Goal: Communication & Community: Participate in discussion

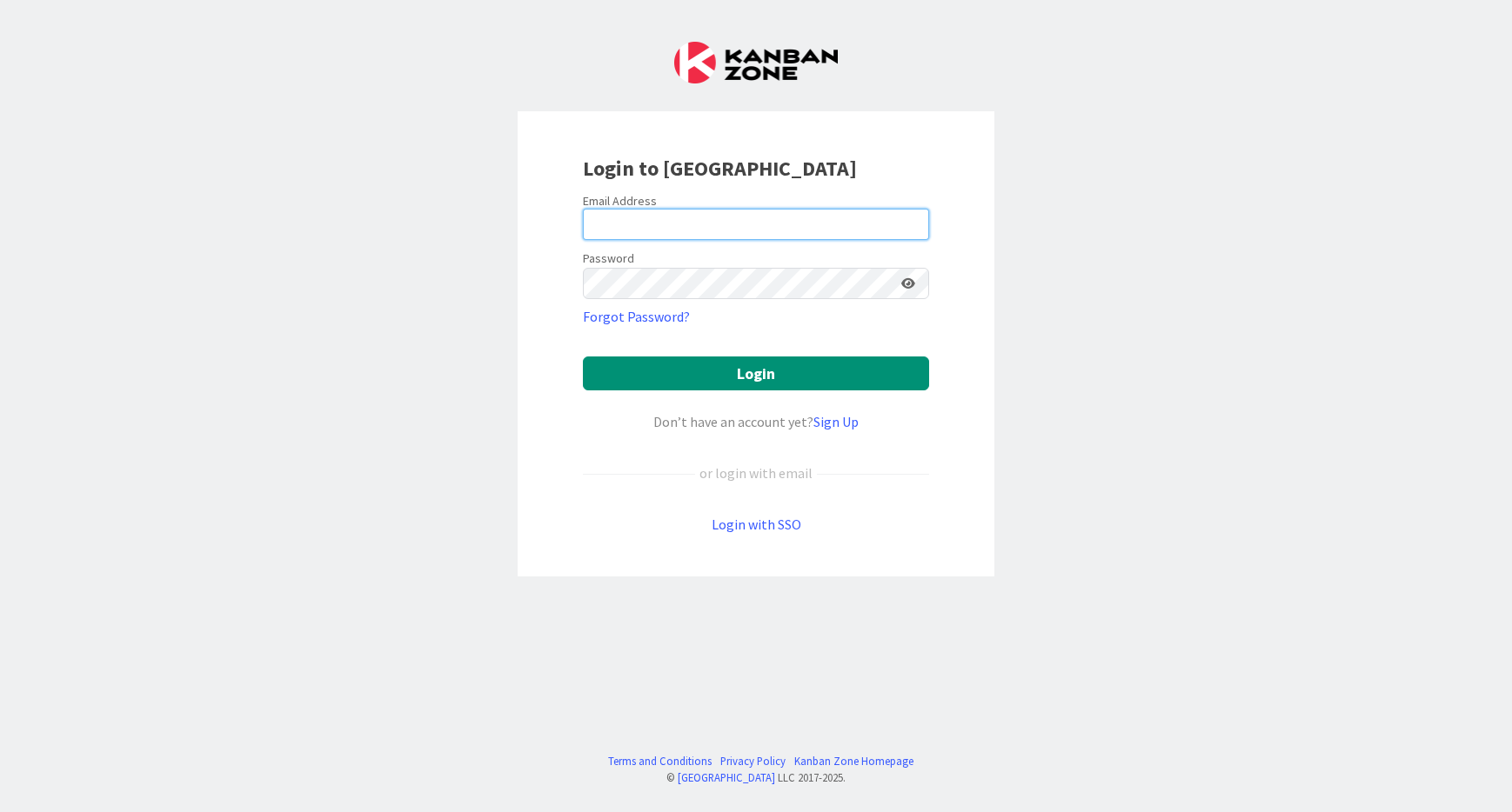
type input "[EMAIL_ADDRESS][DOMAIN_NAME]"
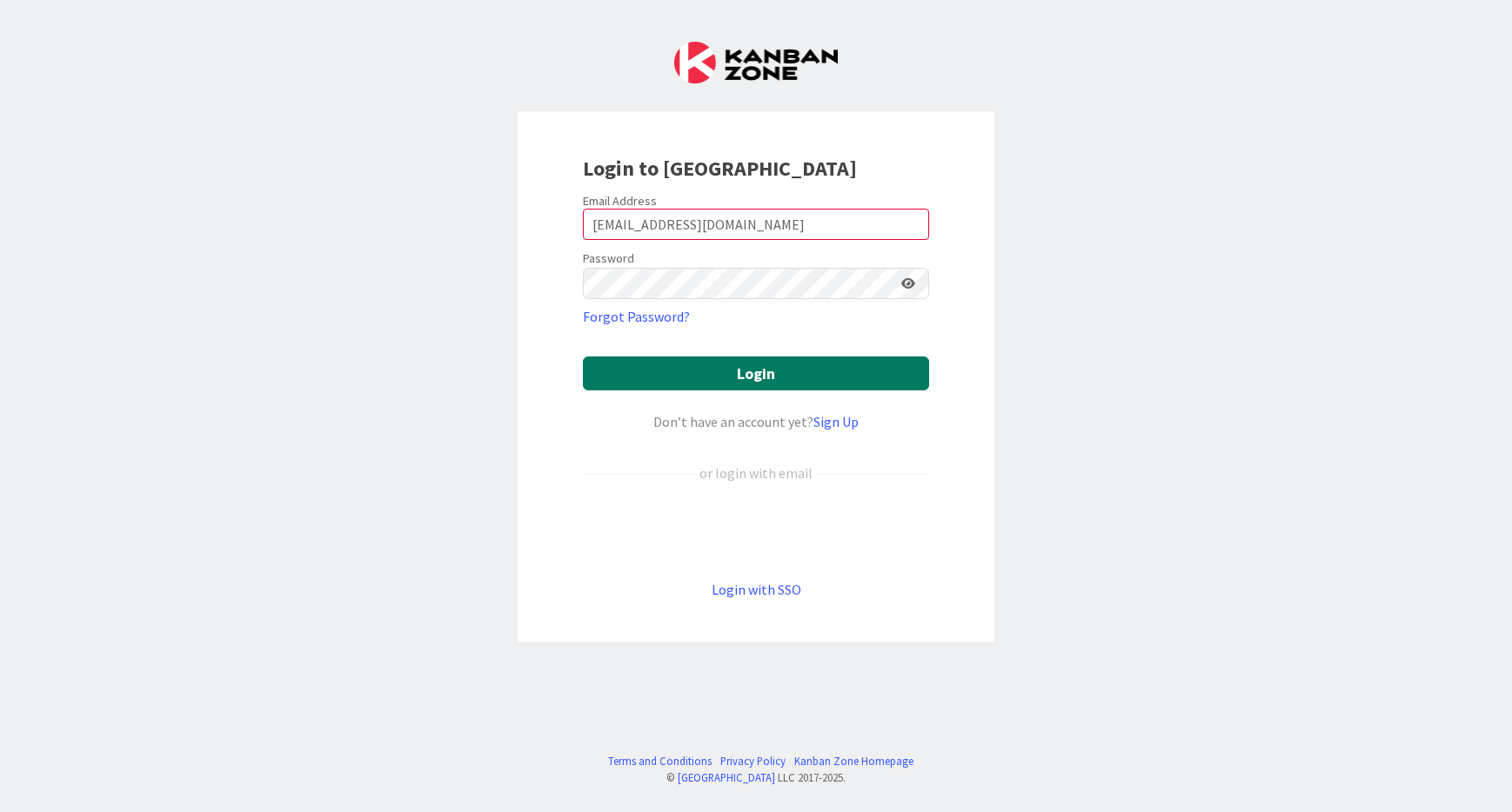
click at [762, 373] on button "Login" at bounding box center [756, 373] width 347 height 34
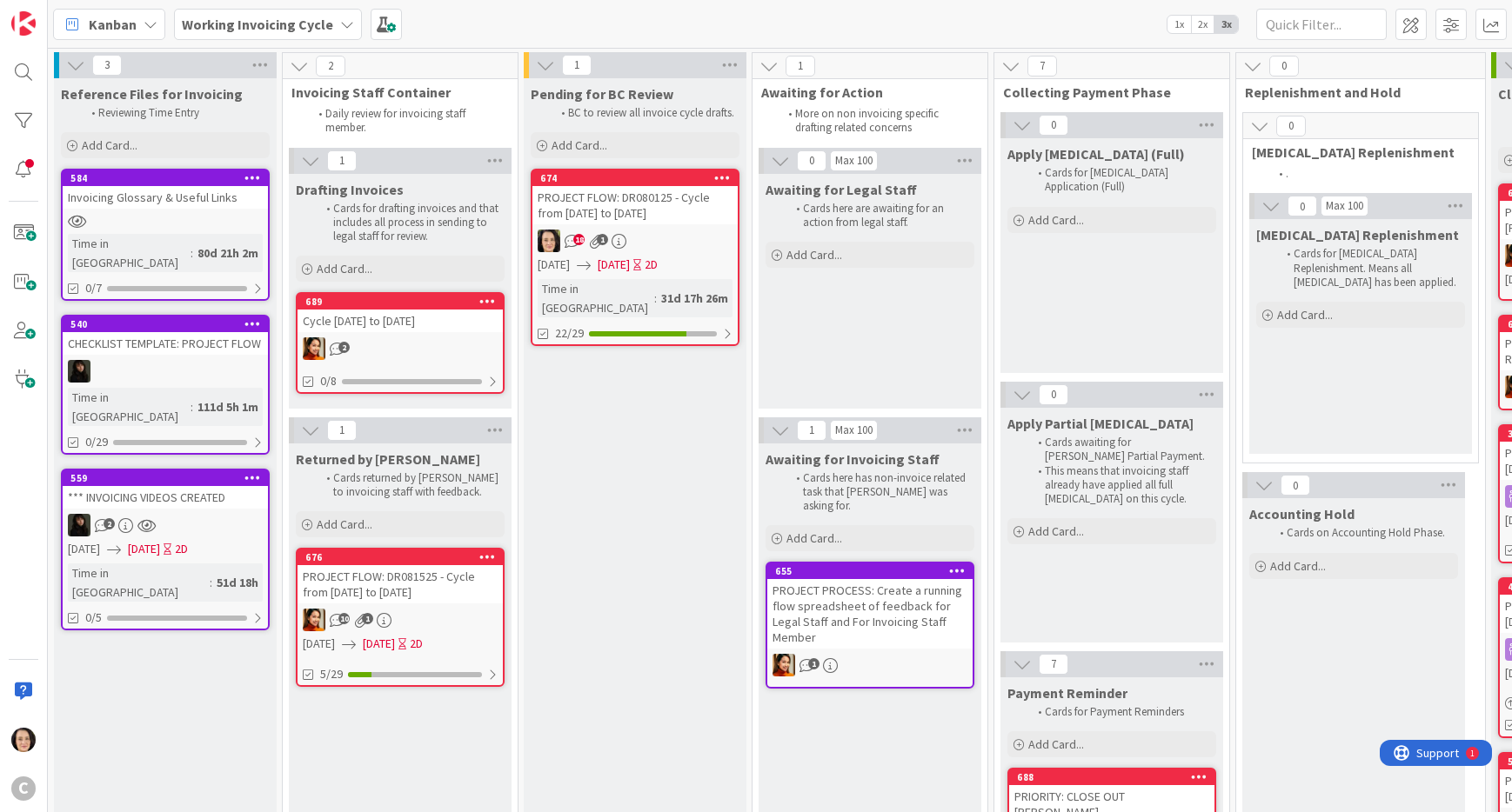
click at [666, 216] on div "PROJECT FLOW: DR080125 - Cycle from [DATE] to [DATE]" at bounding box center [635, 206] width 206 height 39
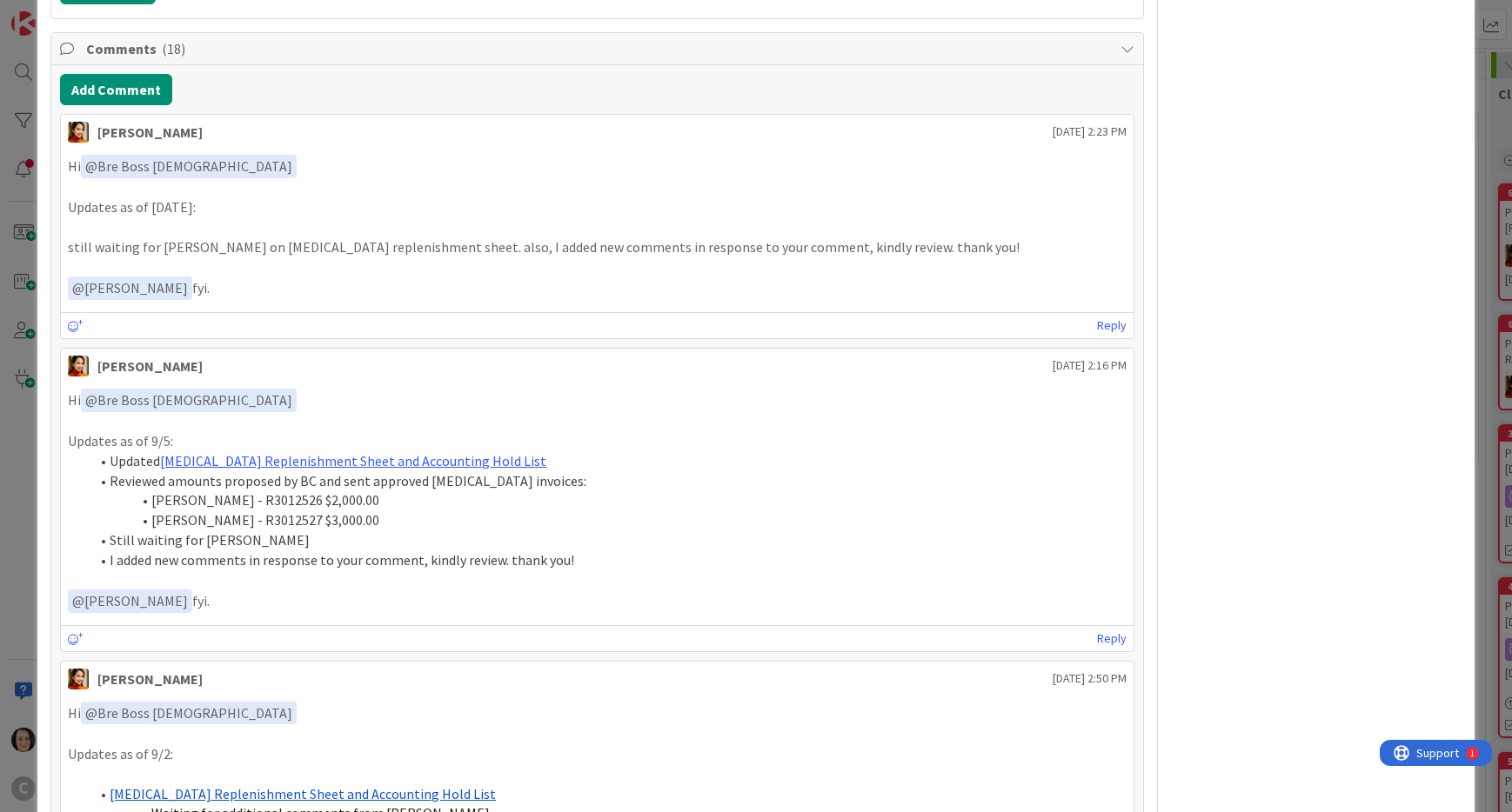
scroll to position [1378, 0]
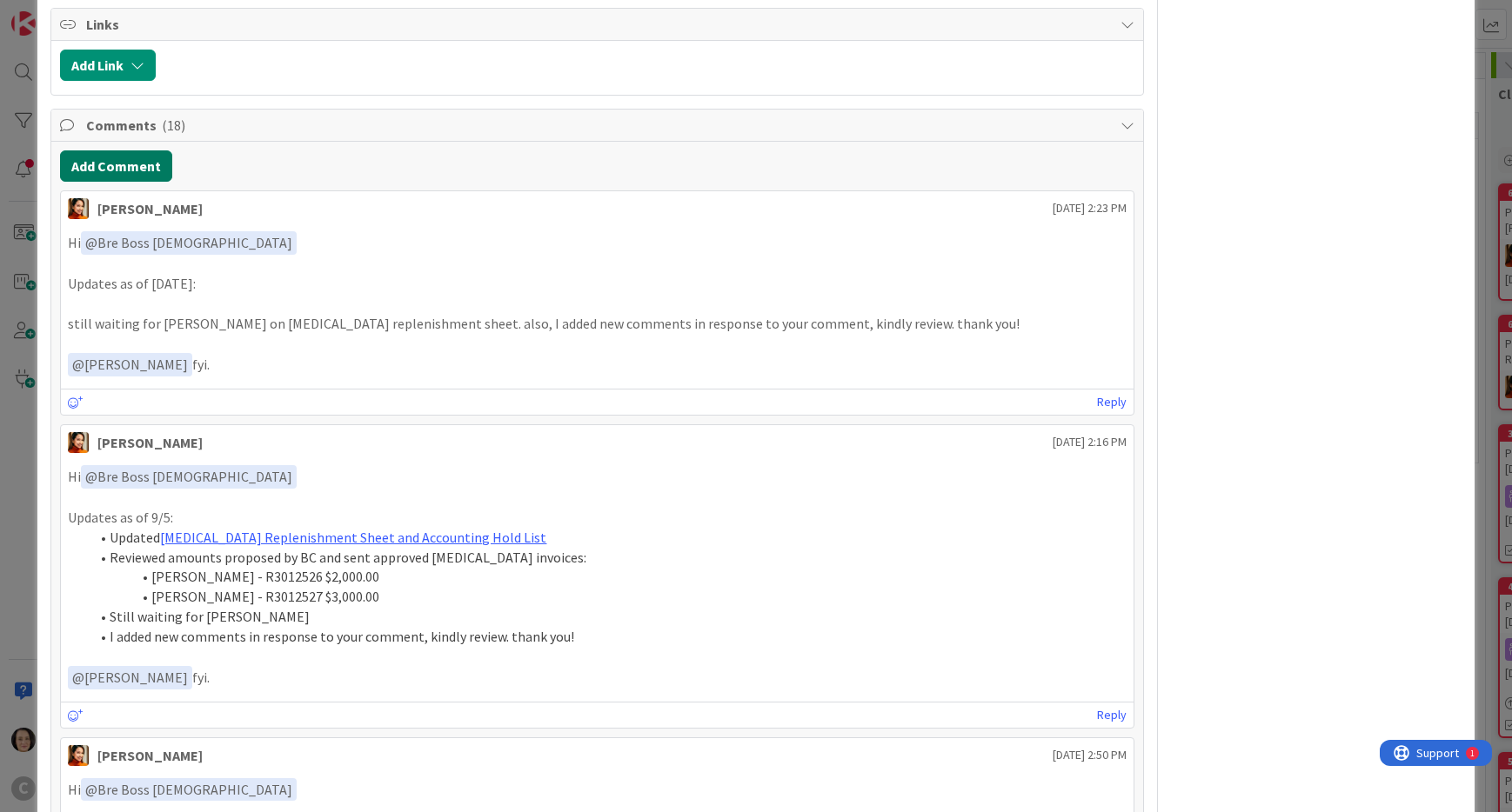
click at [146, 150] on button "Add Comment" at bounding box center [116, 166] width 112 height 31
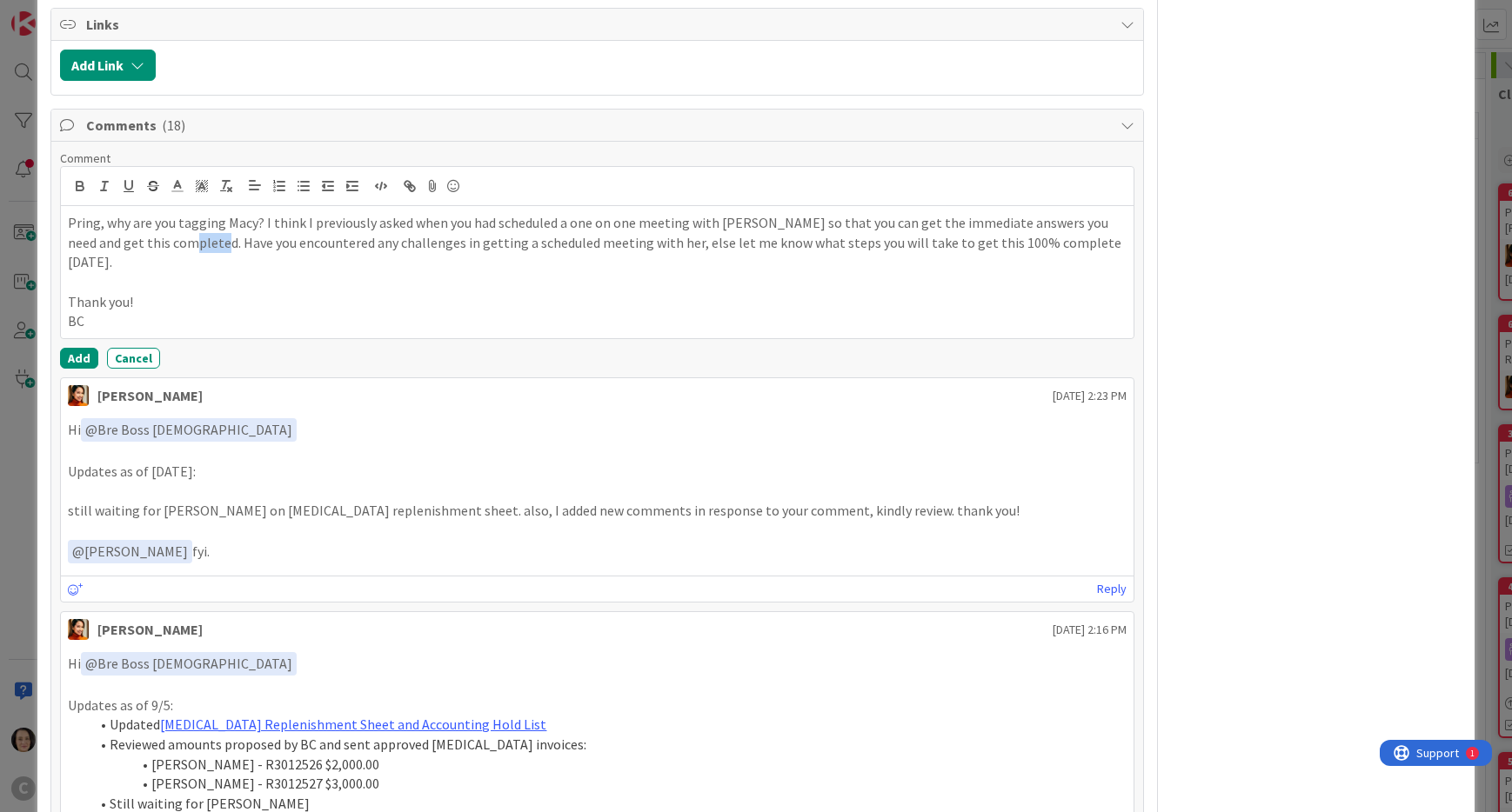
drag, startPoint x: 163, startPoint y: 224, endPoint x: 195, endPoint y: 231, distance: 32.8
click at [195, 231] on p "Pring, why are you tagging Macy? I think I previously asked when you had schedu…" at bounding box center [597, 242] width 1058 height 59
click at [73, 347] on button "Add" at bounding box center [79, 358] width 39 height 21
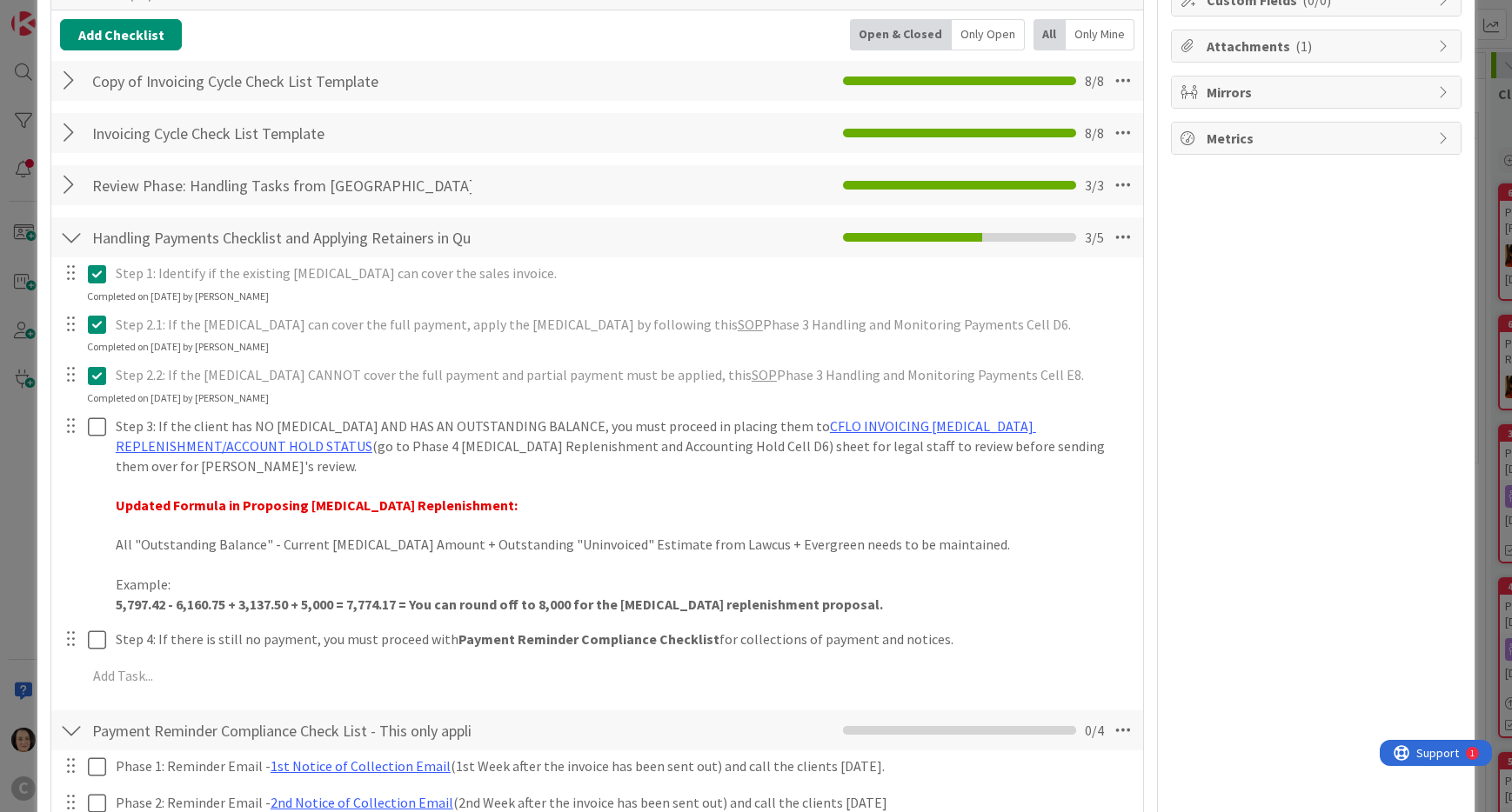
scroll to position [0, 0]
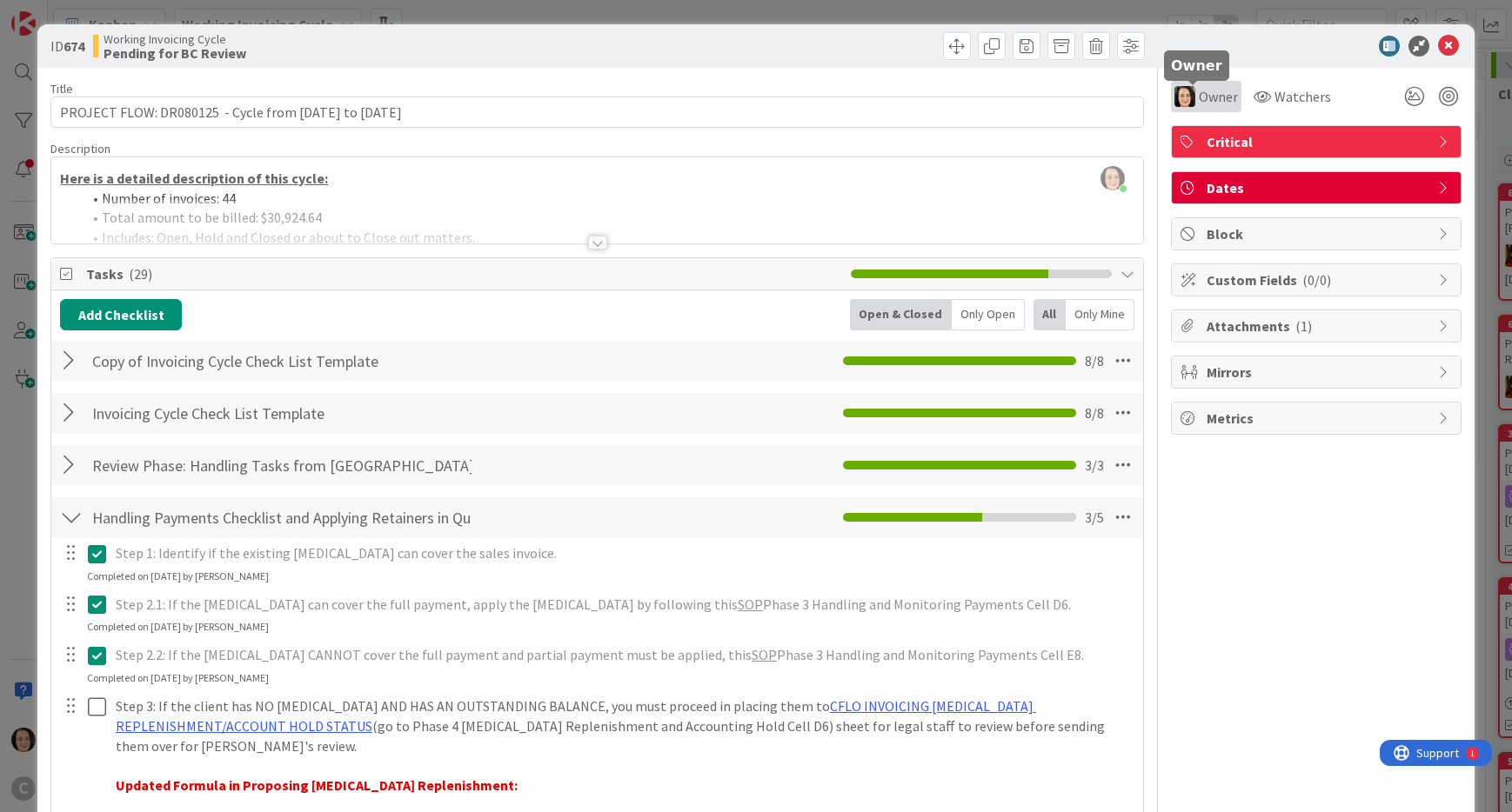
click at [1200, 96] on span "Owner" at bounding box center [1218, 96] width 39 height 21
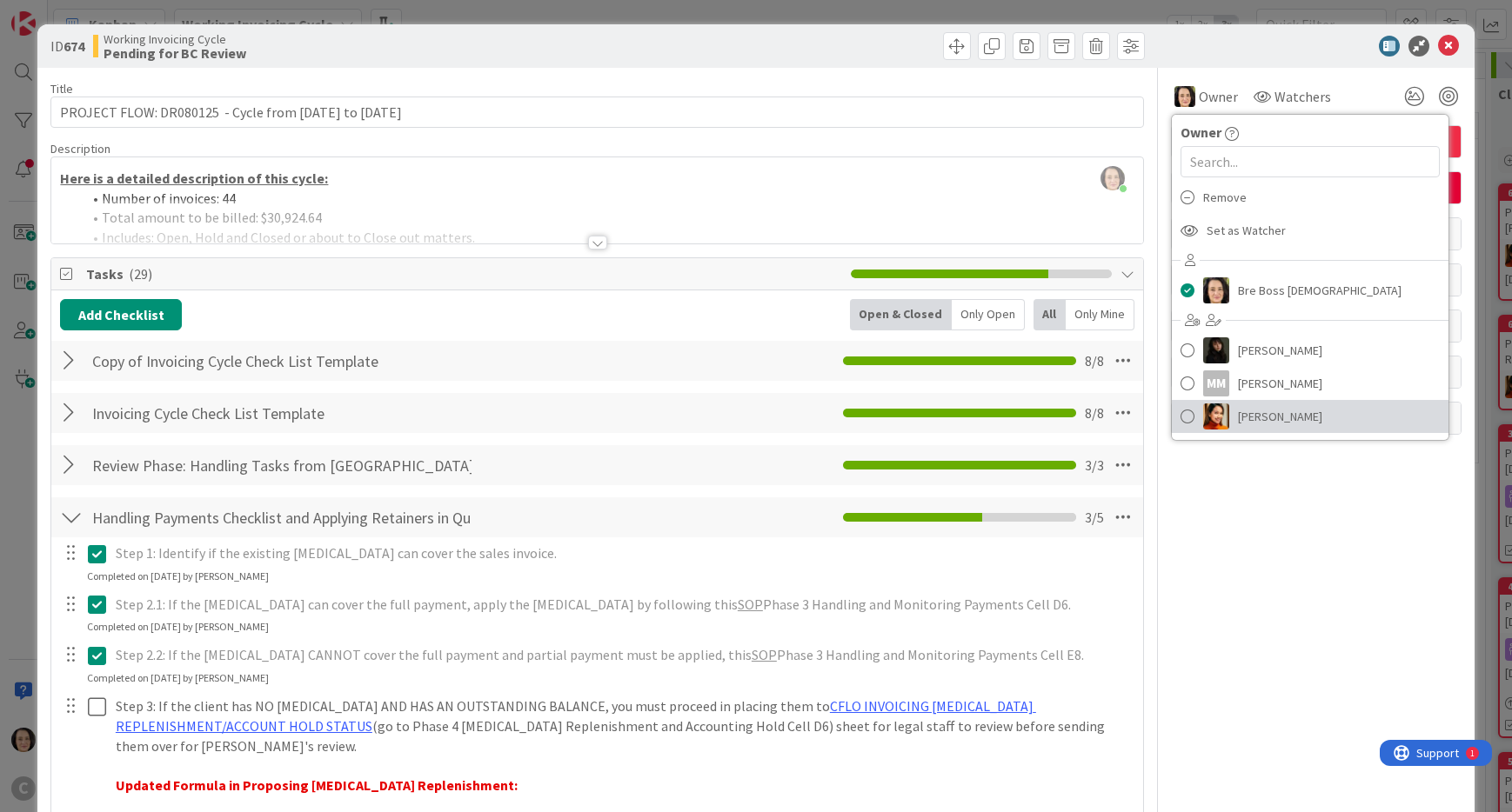
click at [1250, 418] on span "[PERSON_NAME]" at bounding box center [1281, 417] width 85 height 26
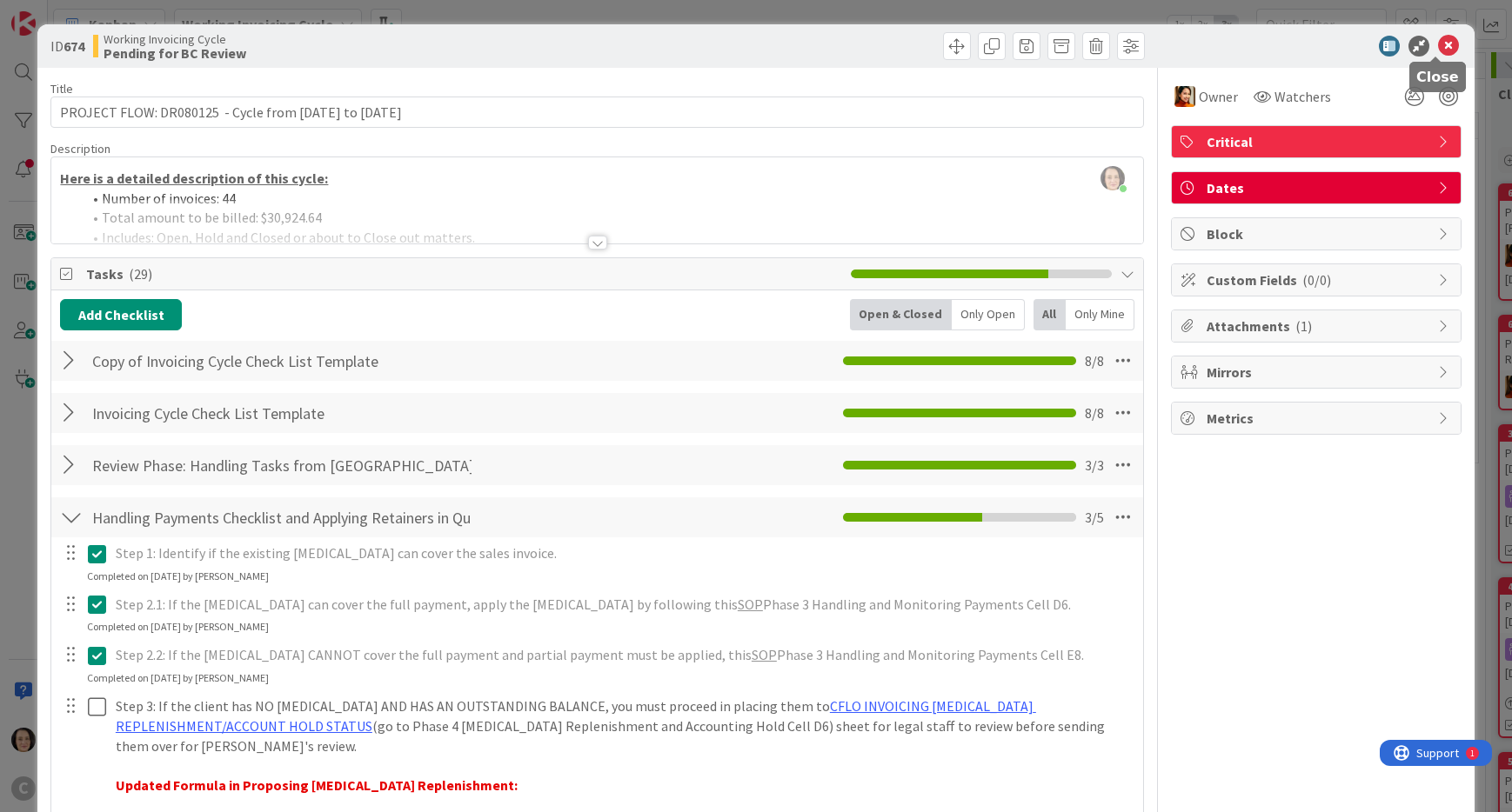
click at [1440, 42] on icon at bounding box center [1448, 46] width 21 height 21
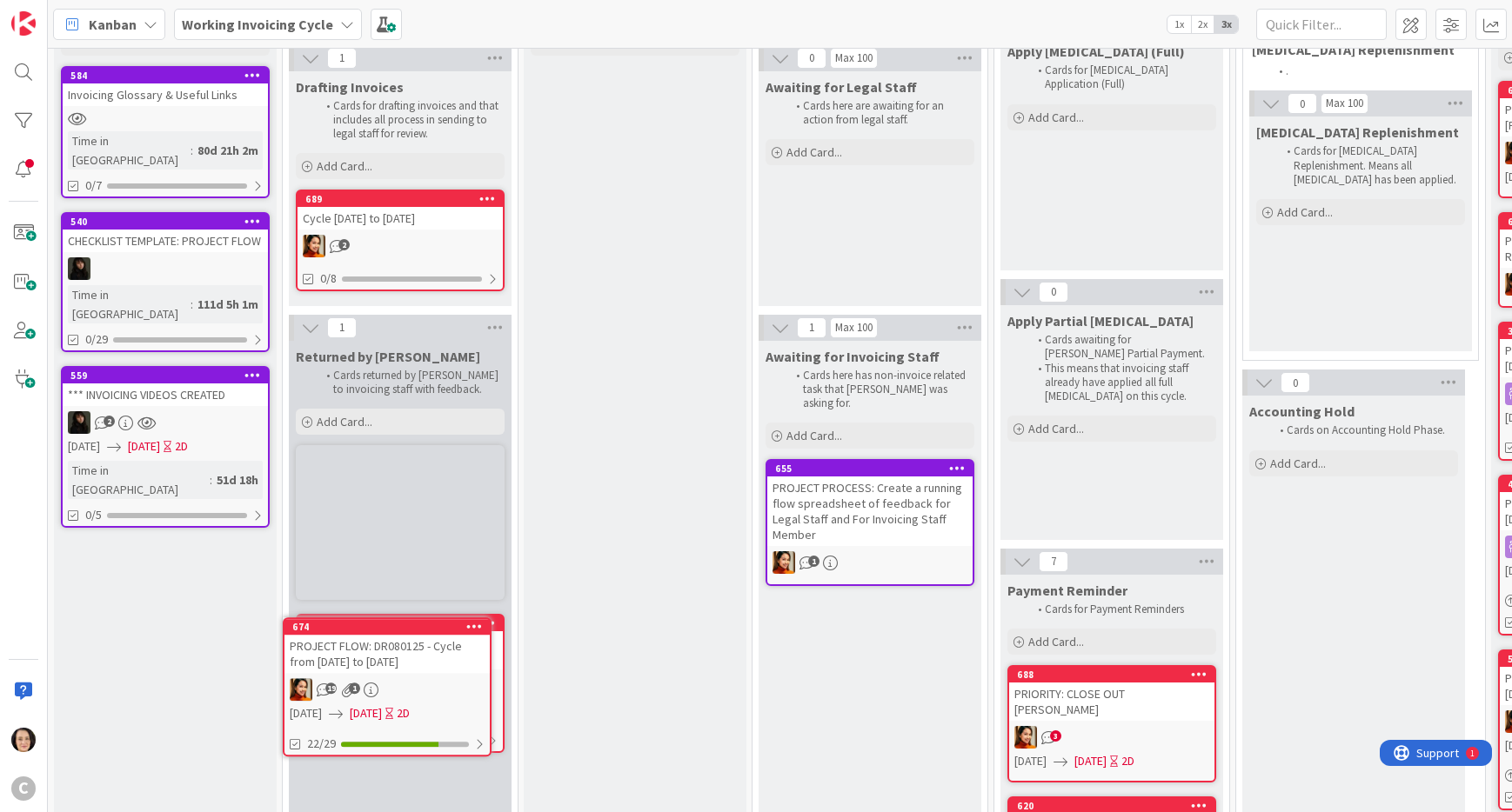
scroll to position [113, 0]
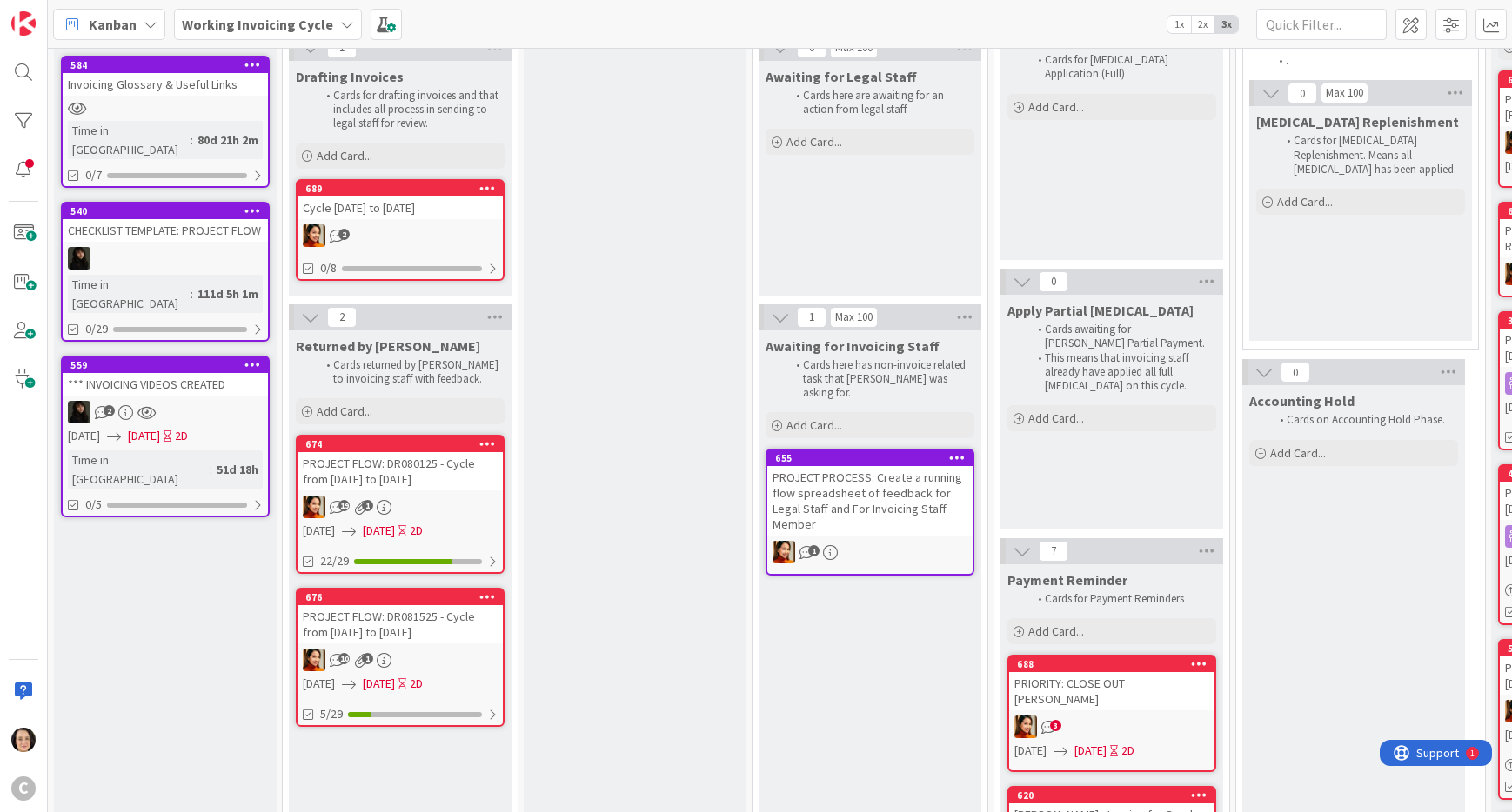
click at [425, 470] on div "PROJECT FLOW: DR080125 - Cycle from [DATE] to [DATE]" at bounding box center [400, 472] width 206 height 39
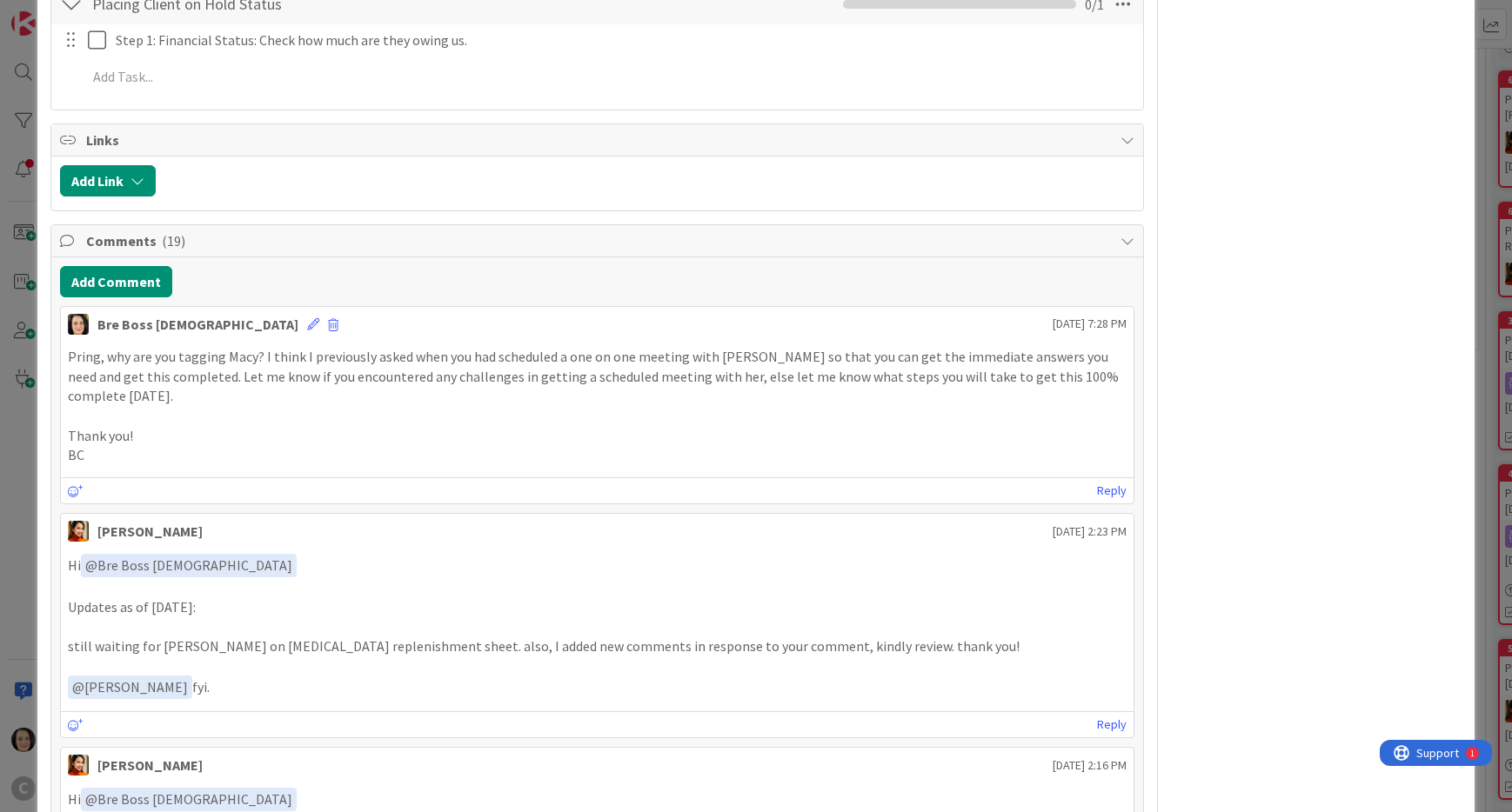
scroll to position [1265, 0]
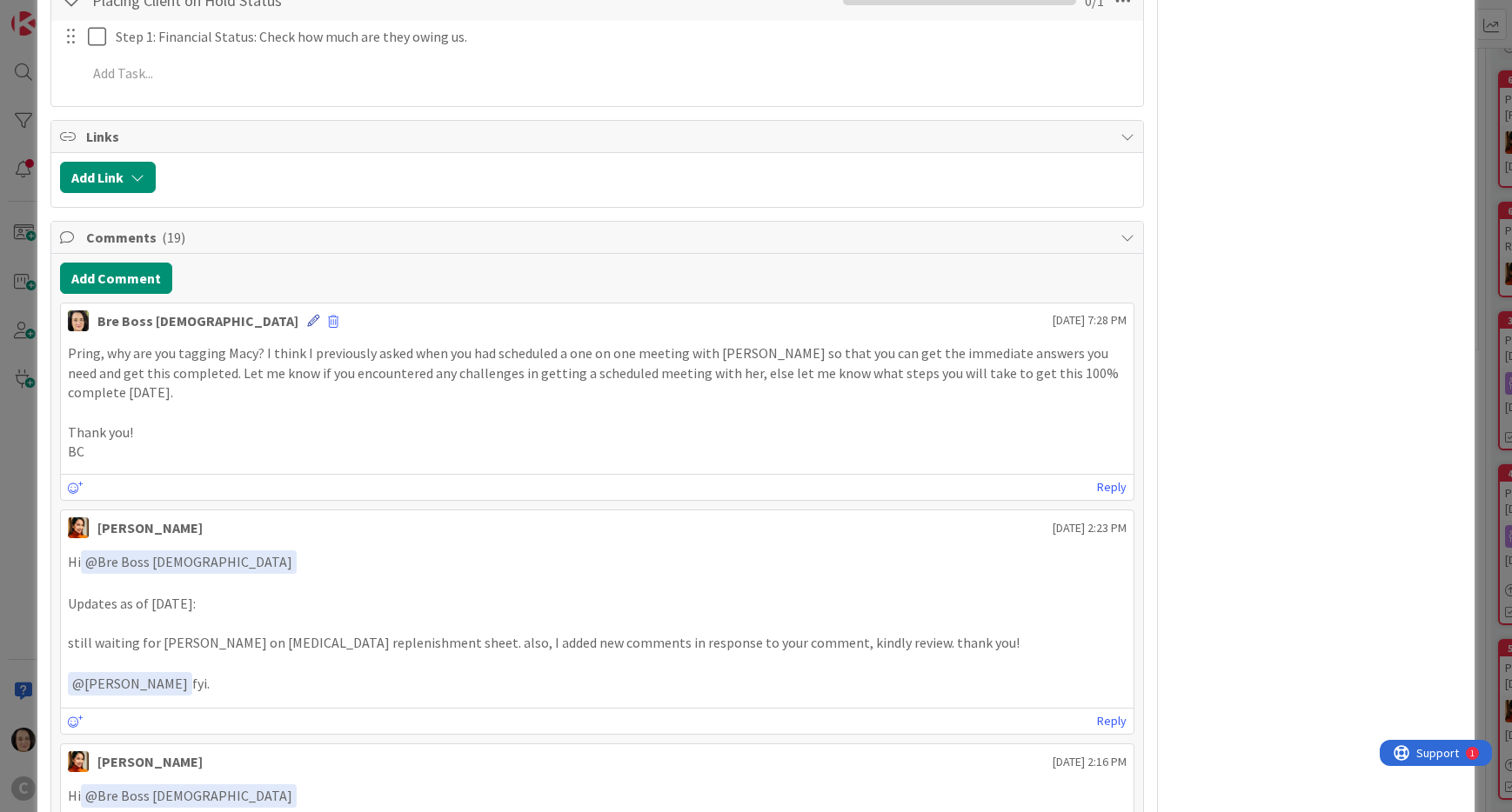
click at [307, 315] on icon at bounding box center [313, 321] width 12 height 12
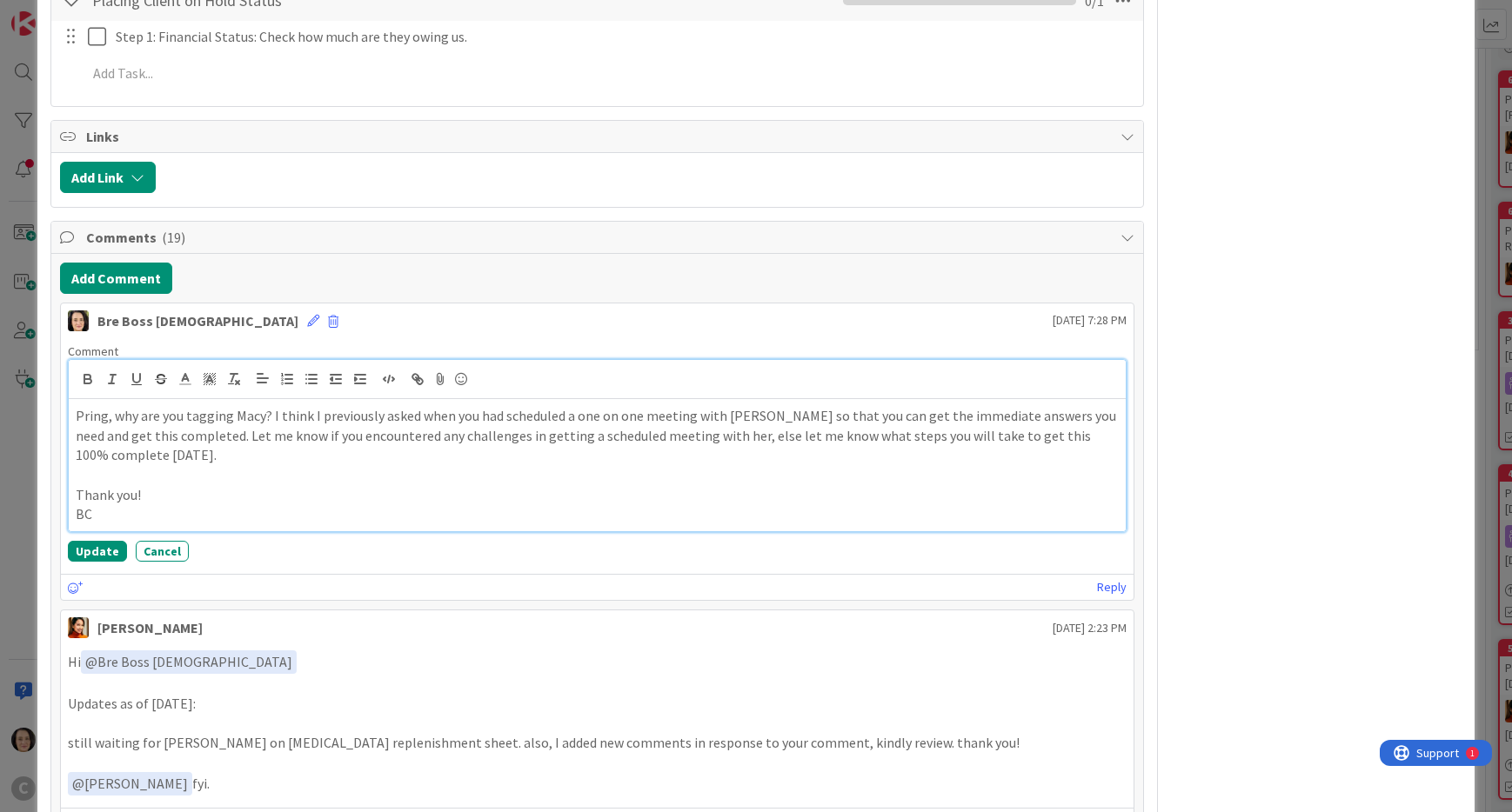
click at [206, 441] on p "Pring, why are you tagging Macy? I think I previously asked when you had schedu…" at bounding box center [597, 436] width 1043 height 59
click at [98, 541] on button "Update" at bounding box center [98, 551] width 59 height 21
